Goal: Task Accomplishment & Management: Complete application form

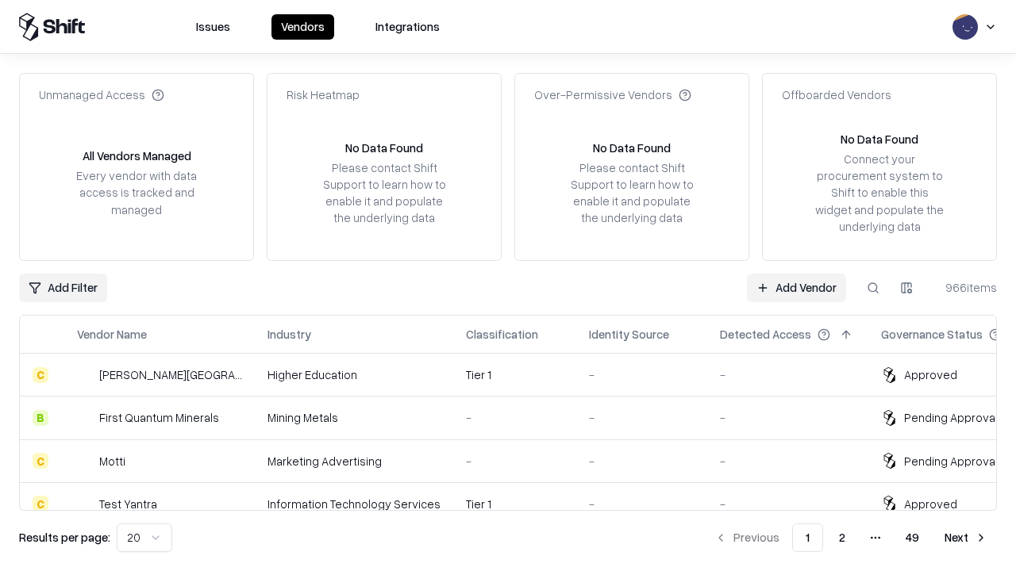
click at [796, 287] on link "Add Vendor" at bounding box center [796, 288] width 99 height 29
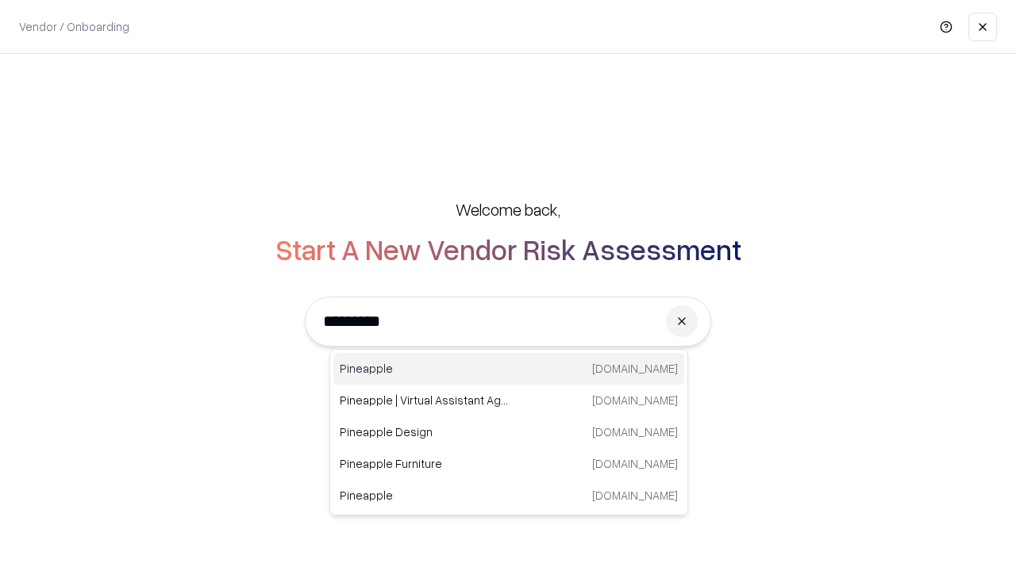
click at [509, 369] on div "Pineapple [DOMAIN_NAME]" at bounding box center [508, 369] width 351 height 32
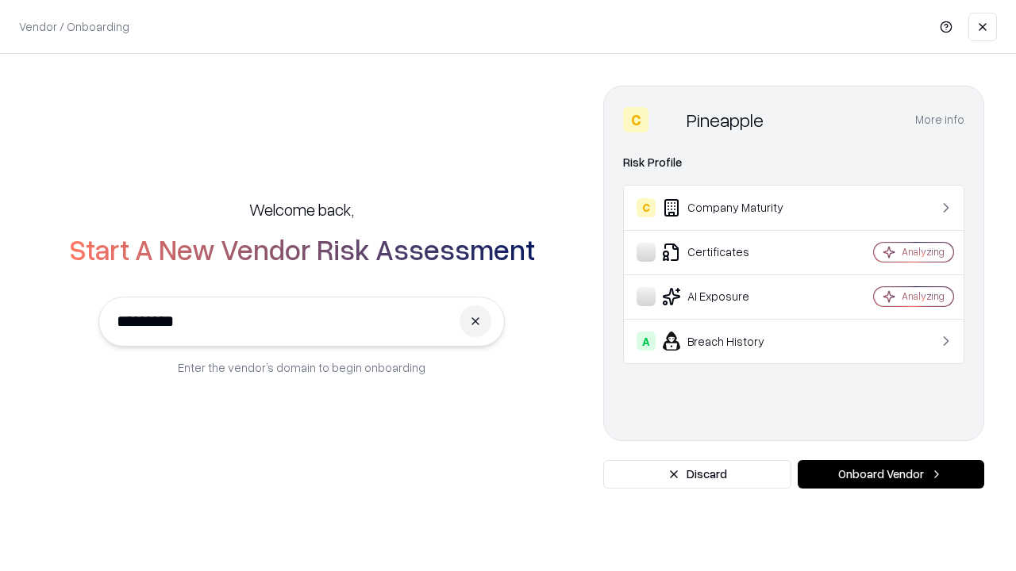
type input "*********"
click at [891, 475] on button "Onboard Vendor" at bounding box center [891, 474] width 187 height 29
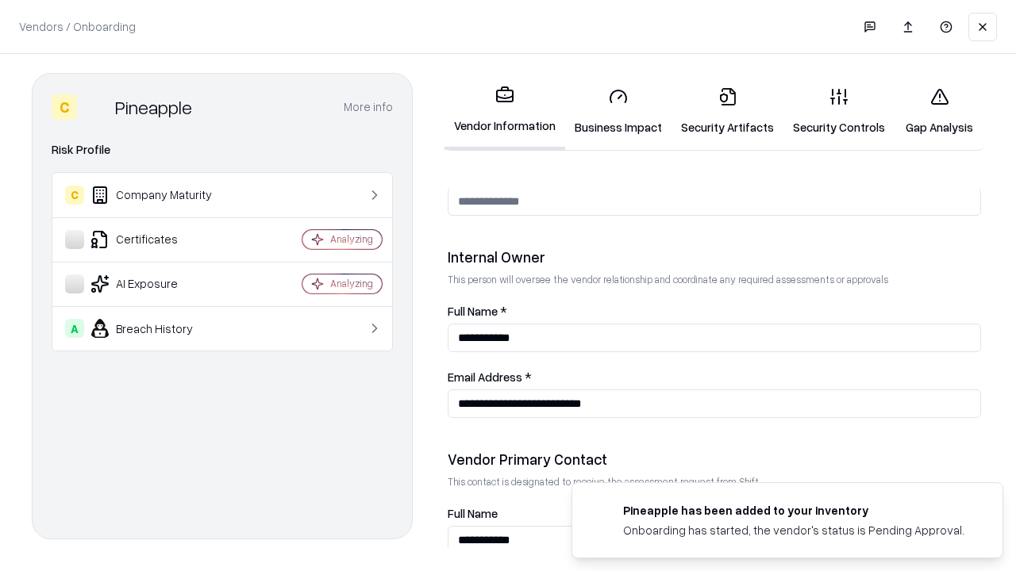
scroll to position [822, 0]
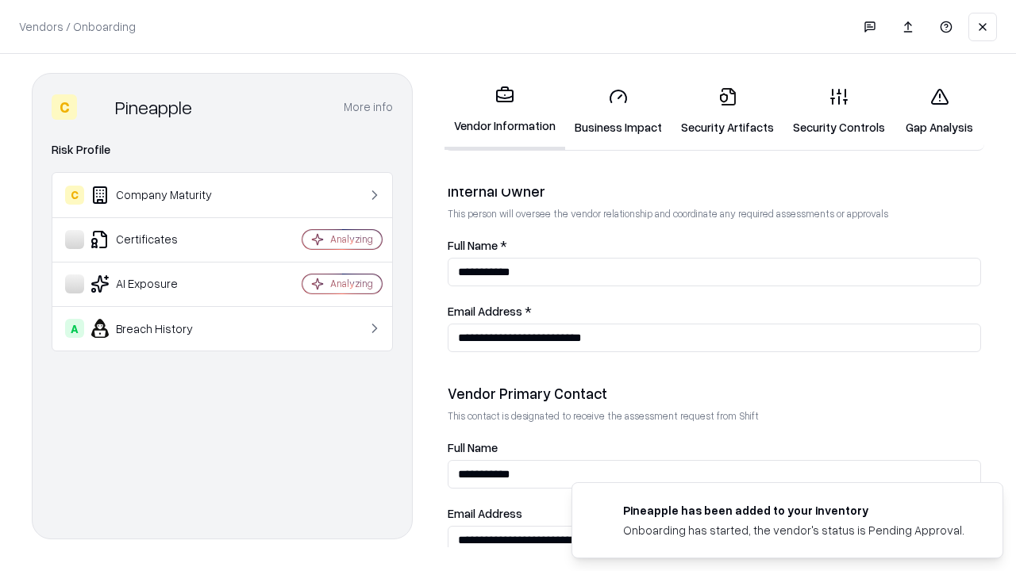
click at [727, 111] on link "Security Artifacts" at bounding box center [727, 112] width 112 height 74
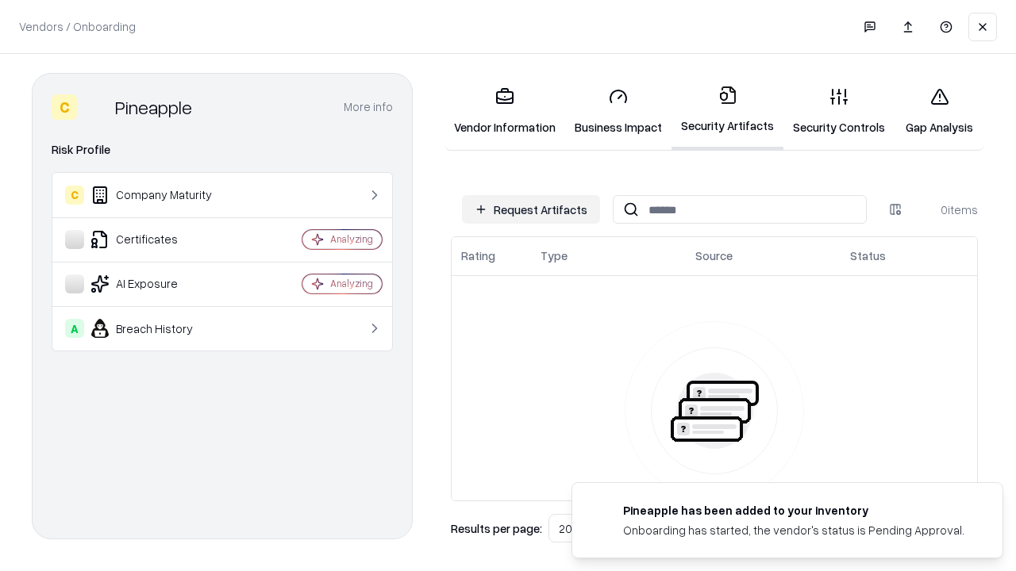
click at [531, 210] on button "Request Artifacts" at bounding box center [531, 209] width 138 height 29
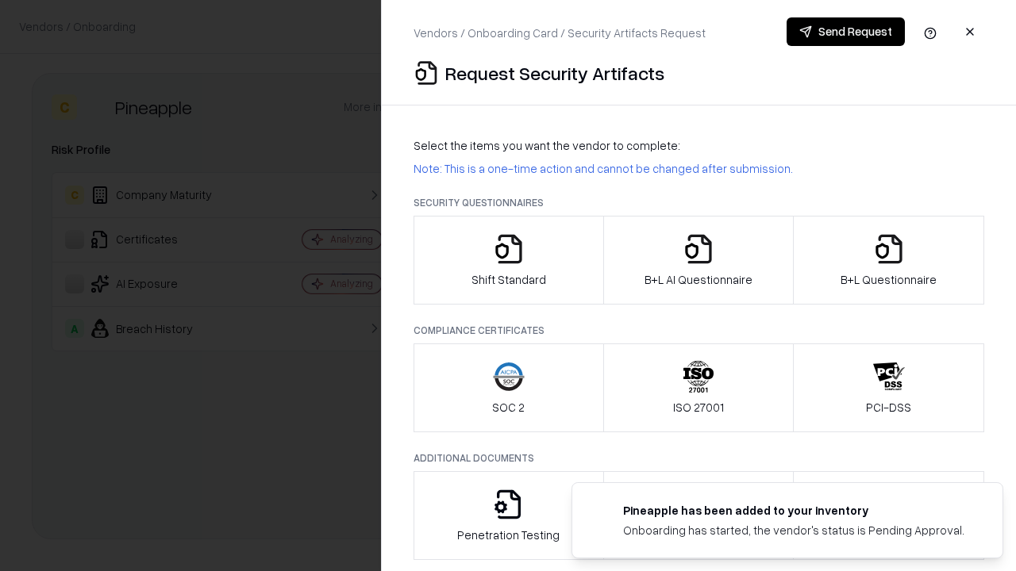
click at [888, 260] on icon "button" at bounding box center [889, 249] width 32 height 32
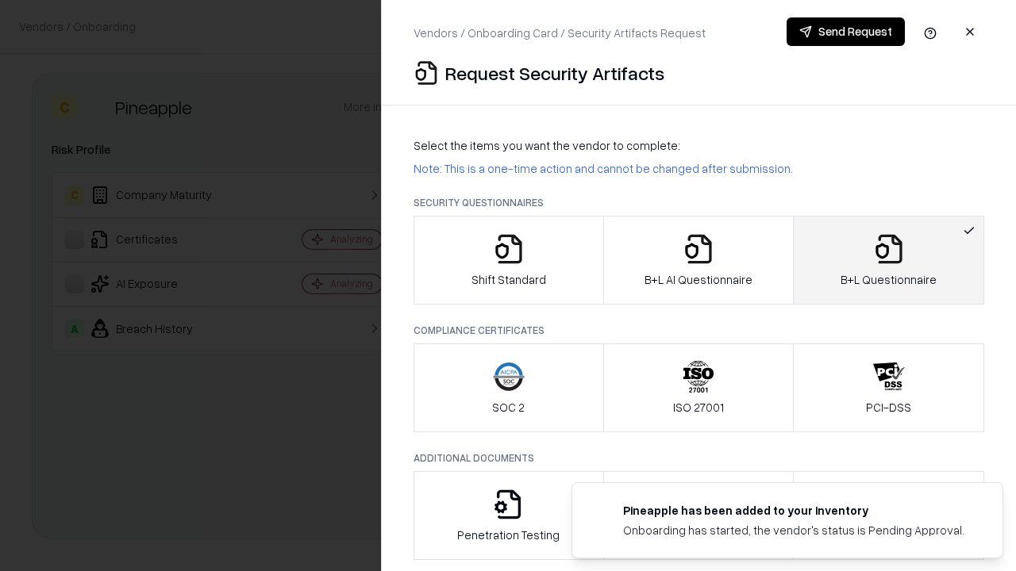
click at [698, 260] on icon "button" at bounding box center [699, 249] width 32 height 32
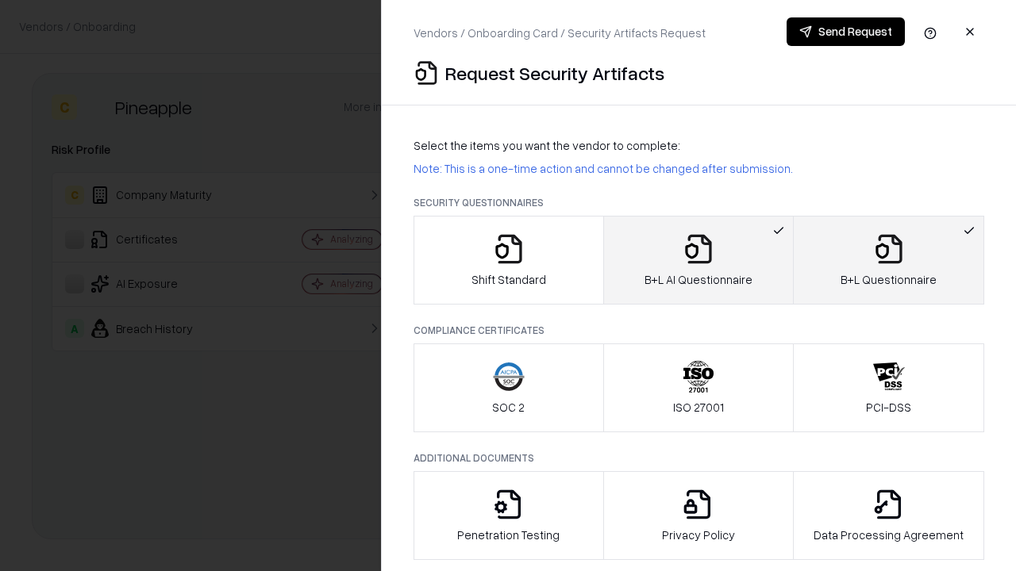
click at [845, 32] on button "Send Request" at bounding box center [846, 31] width 118 height 29
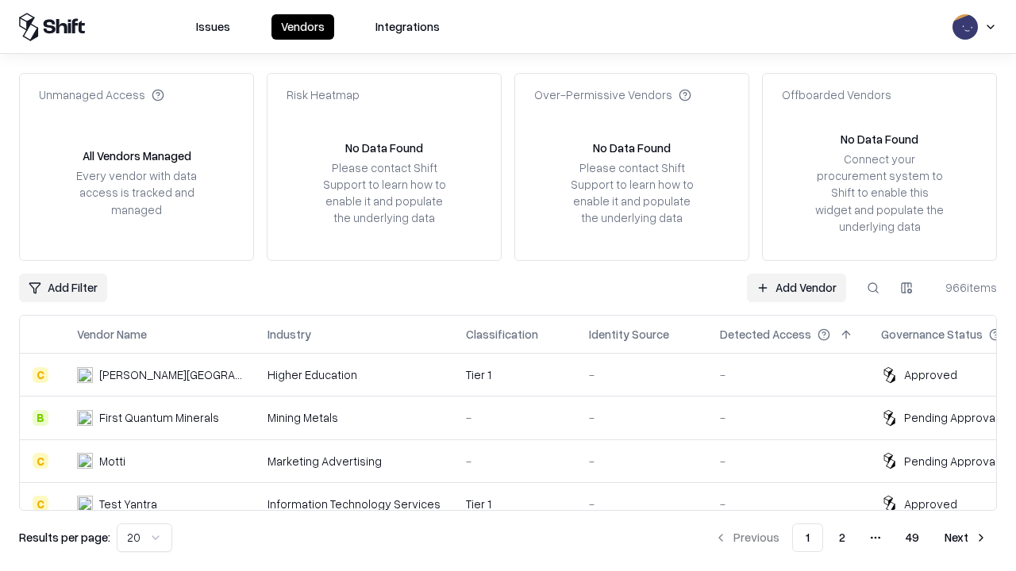
click at [796, 287] on link "Add Vendor" at bounding box center [796, 288] width 99 height 29
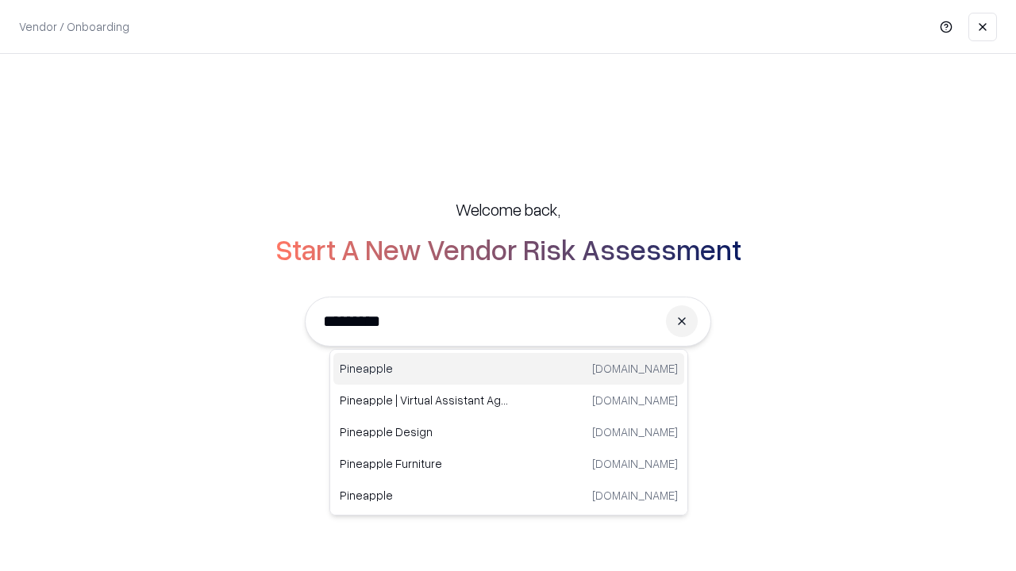
click at [509, 369] on div "Pineapple [DOMAIN_NAME]" at bounding box center [508, 369] width 351 height 32
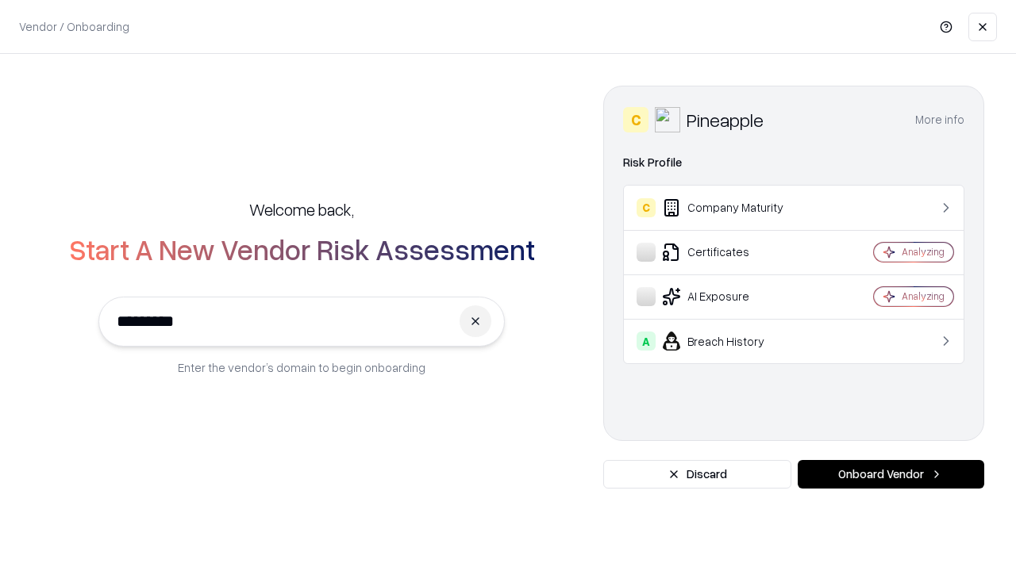
type input "*********"
click at [891, 475] on button "Onboard Vendor" at bounding box center [891, 474] width 187 height 29
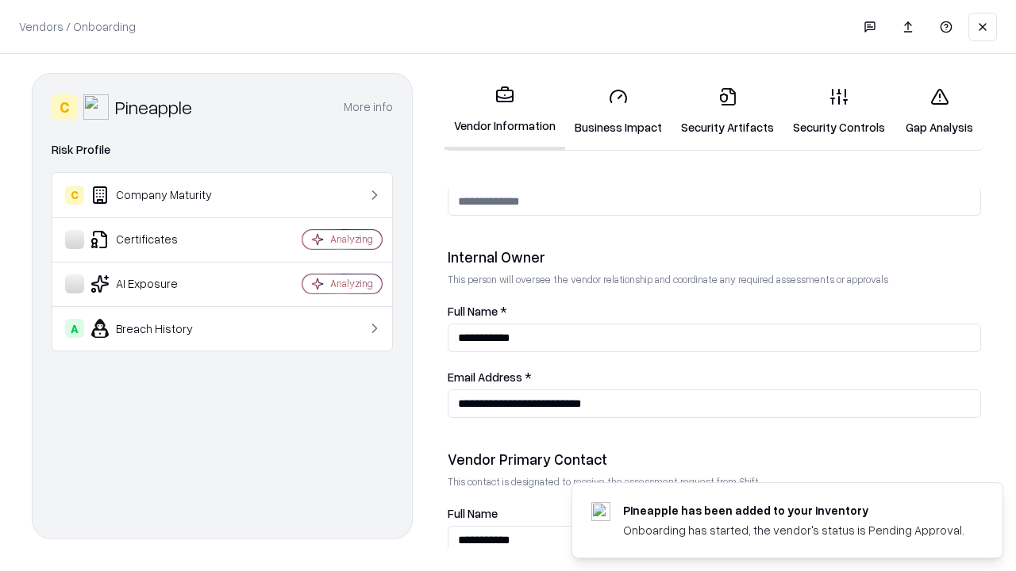
scroll to position [822, 0]
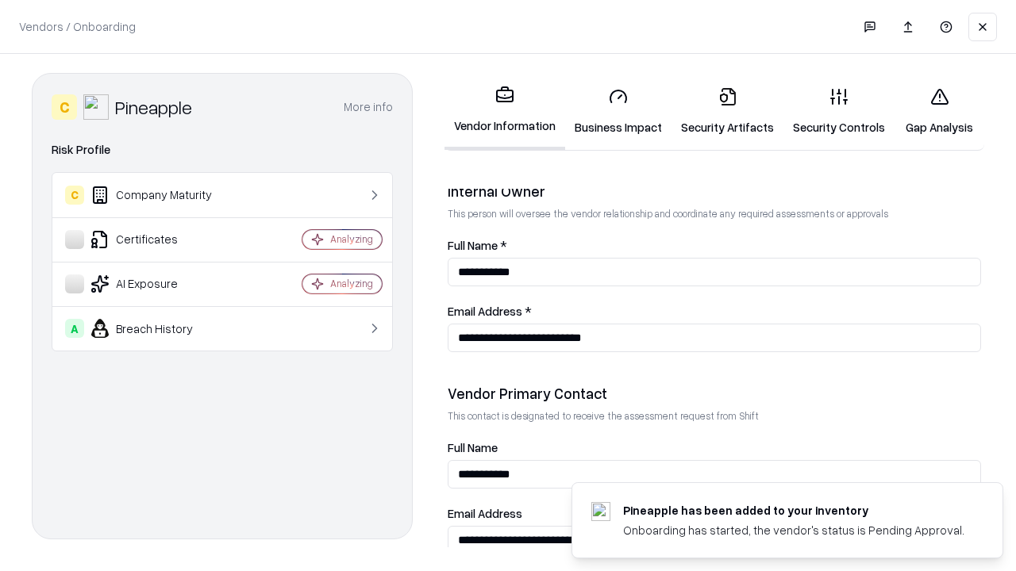
click at [939, 111] on link "Gap Analysis" at bounding box center [940, 112] width 90 height 74
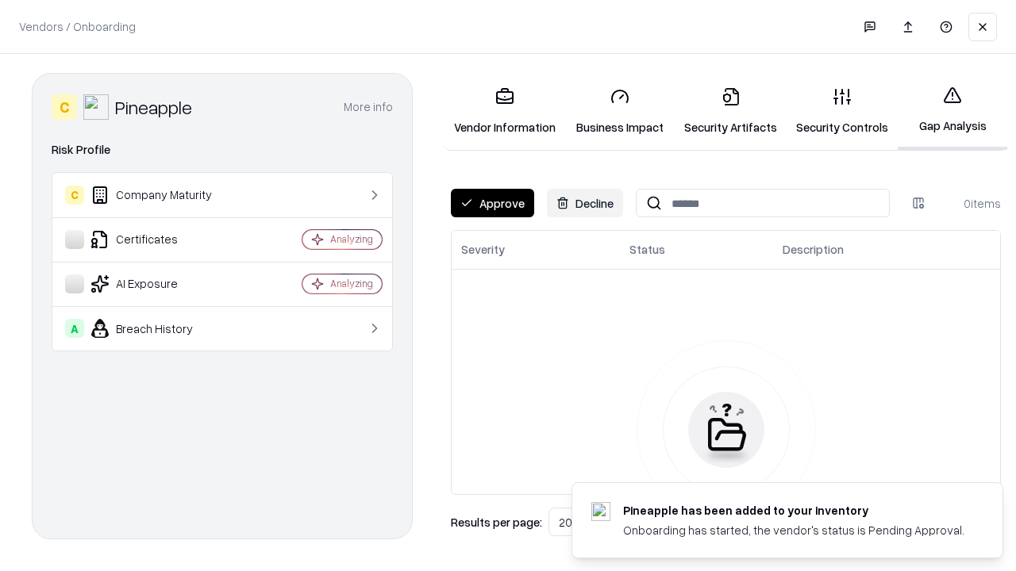
click at [492, 203] on button "Approve" at bounding box center [492, 203] width 83 height 29
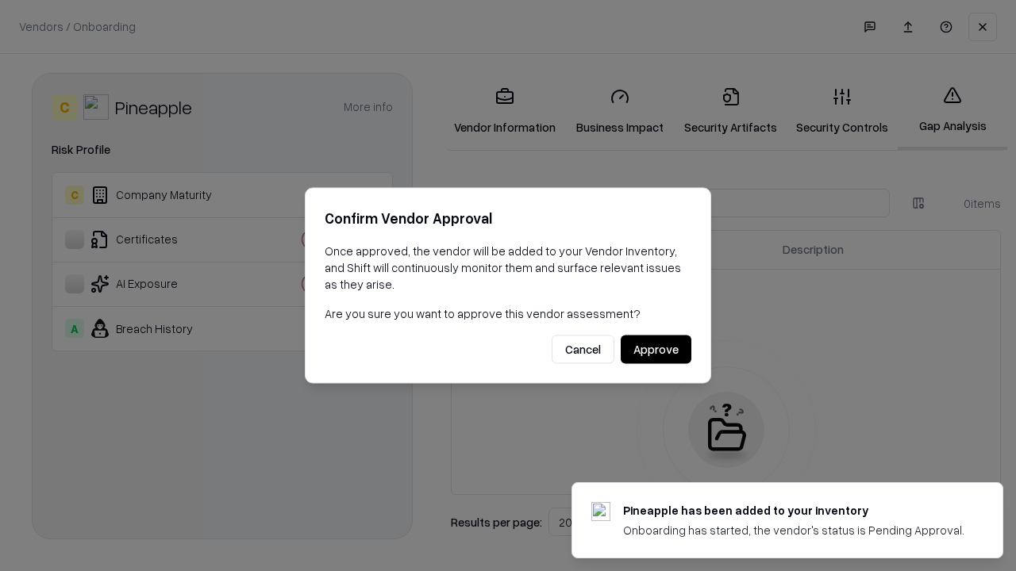
click at [656, 349] on button "Approve" at bounding box center [656, 350] width 71 height 29
